Goal: Task Accomplishment & Management: Manage account settings

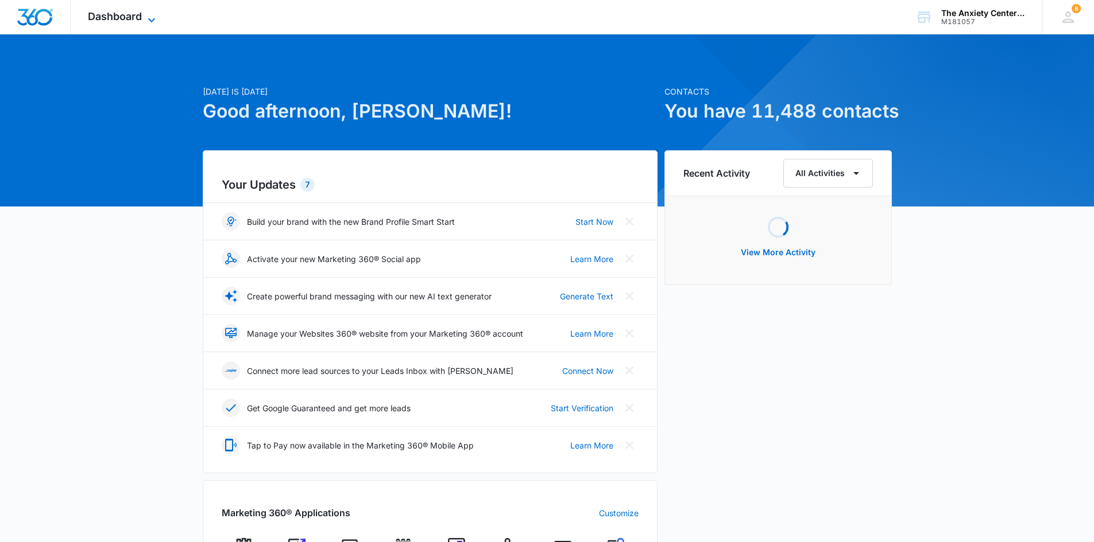
click at [146, 17] on icon at bounding box center [152, 20] width 14 height 14
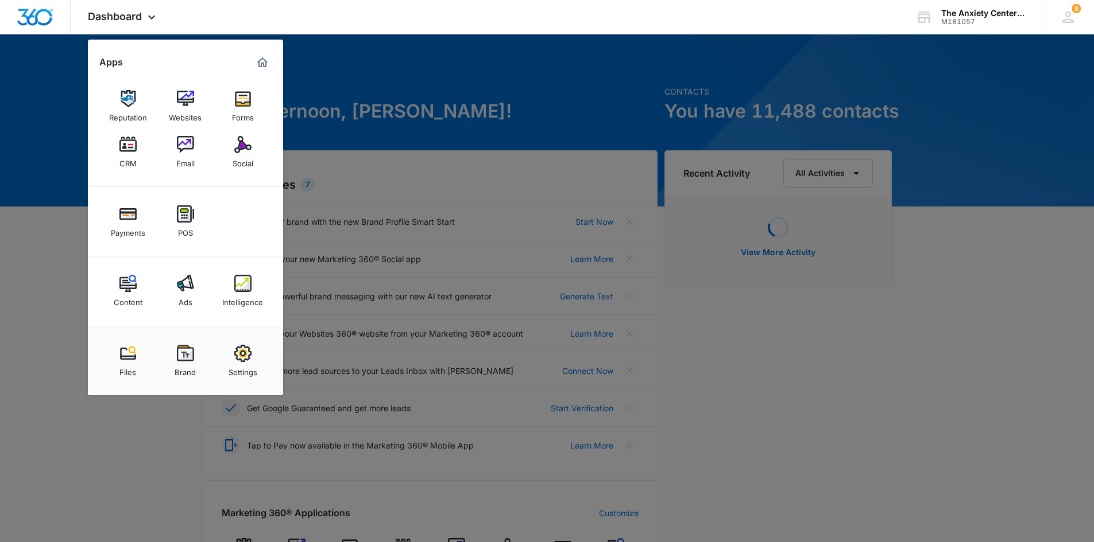
drag, startPoint x: 131, startPoint y: 159, endPoint x: 139, endPoint y: 161, distance: 8.4
click at [131, 159] on div "CRM" at bounding box center [127, 160] width 17 height 15
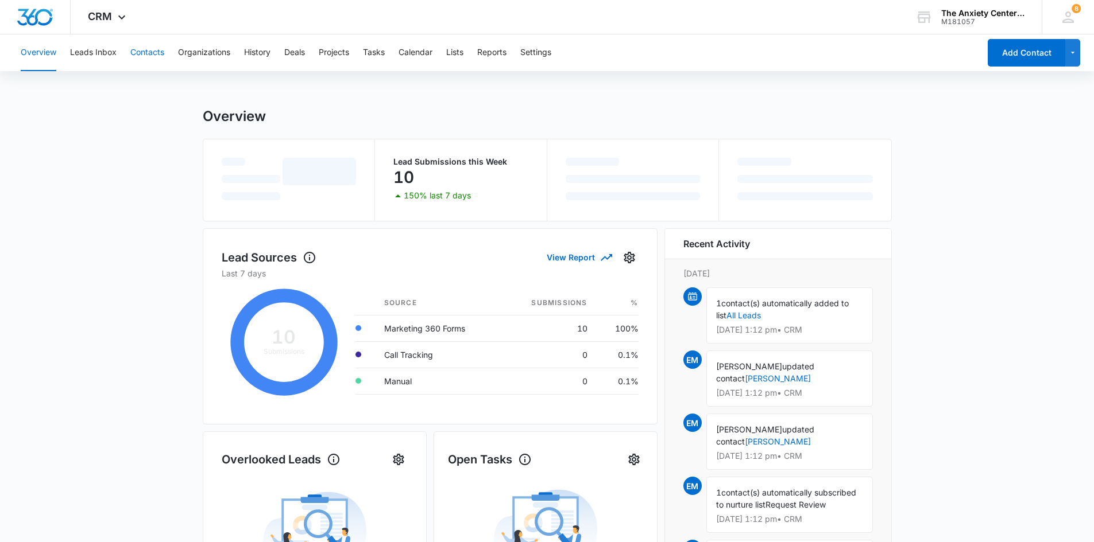
click at [140, 51] on button "Contacts" at bounding box center [147, 52] width 34 height 37
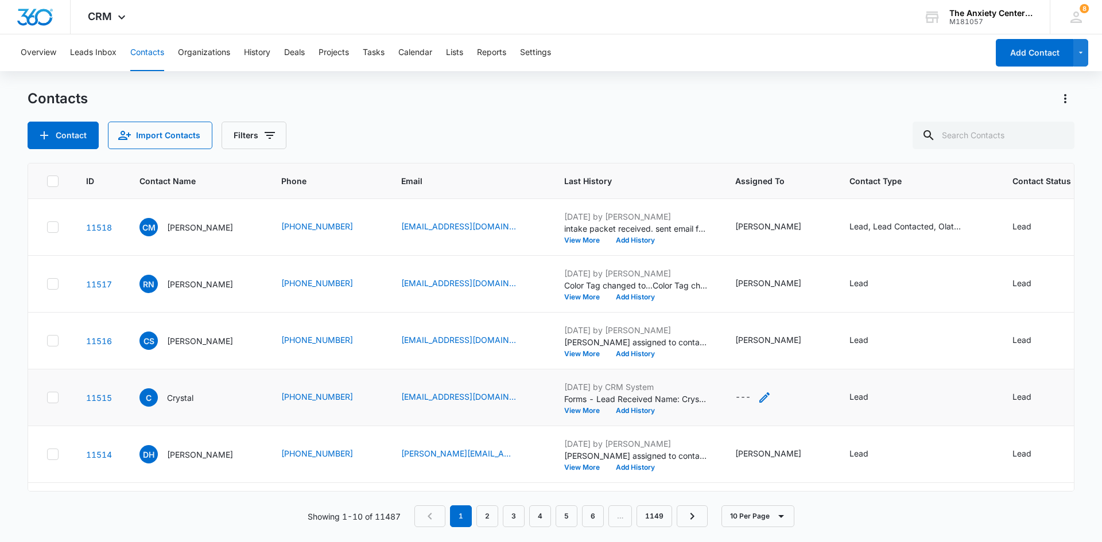
click at [770, 396] on icon "Assigned To - - Select to Edit Field" at bounding box center [764, 398] width 10 height 10
click at [767, 321] on div at bounding box center [749, 324] width 46 height 14
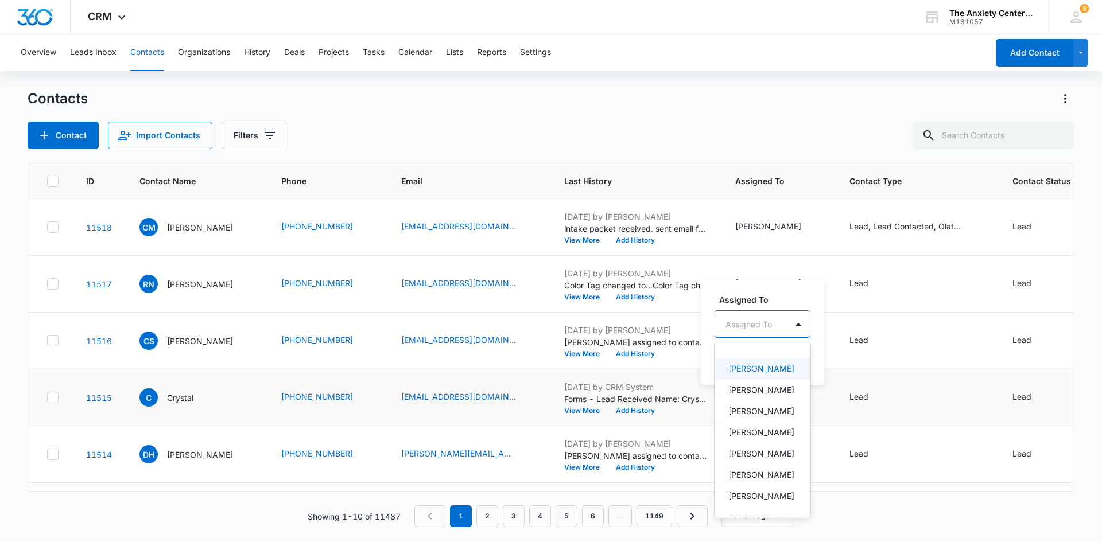
click at [761, 375] on p "[PERSON_NAME]" at bounding box center [761, 369] width 66 height 12
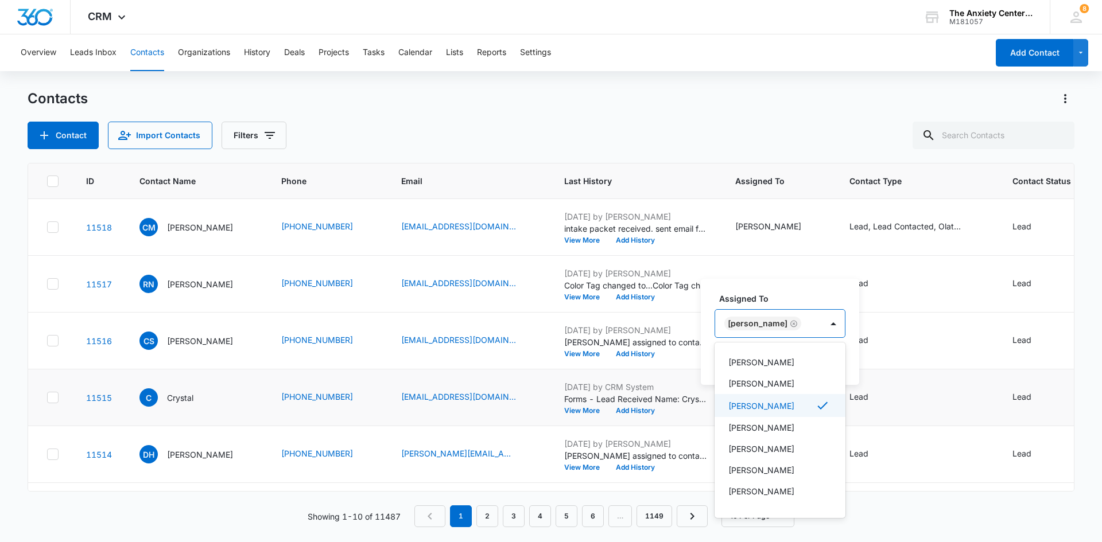
click at [781, 287] on div "Assigned To option [PERSON_NAME], selected. 21 results available. Use Up and Do…" at bounding box center [780, 332] width 158 height 106
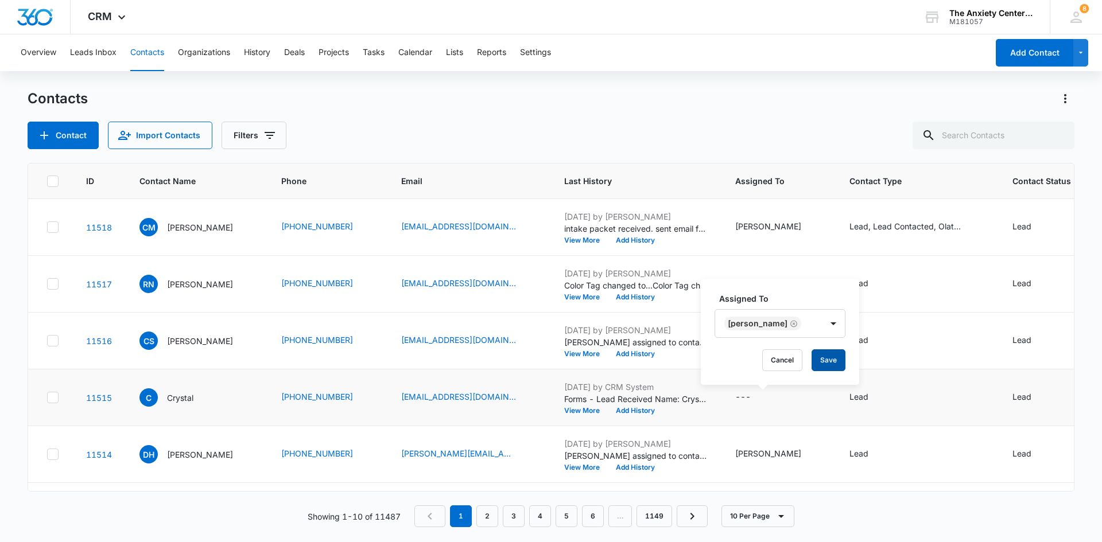
click at [842, 368] on button "Save" at bounding box center [829, 361] width 34 height 22
